Goal: Navigation & Orientation: Find specific page/section

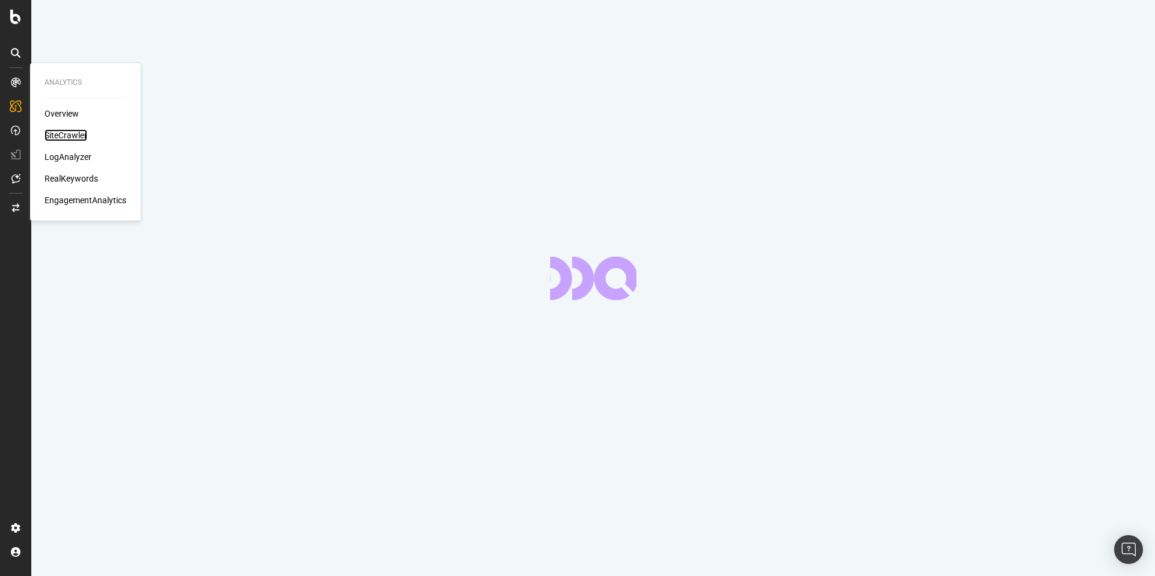
click at [71, 140] on div "SiteCrawler" at bounding box center [66, 135] width 43 height 12
